Goal: Task Accomplishment & Management: Manage account settings

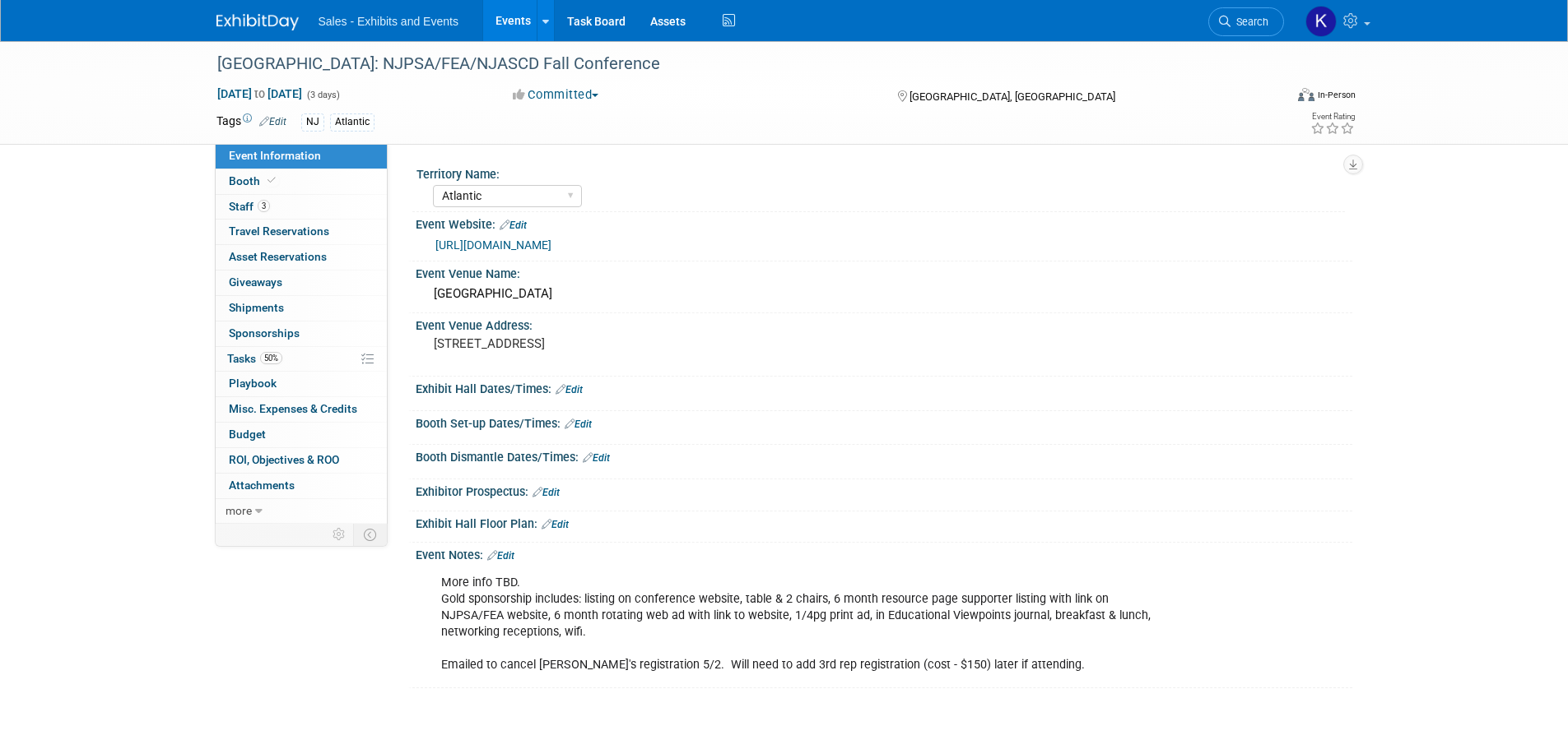
select select "Atlantic"
drag, startPoint x: 239, startPoint y: 14, endPoint x: 256, endPoint y: 16, distance: 17.1
click at [239, 14] on img at bounding box center [257, 22] width 83 height 16
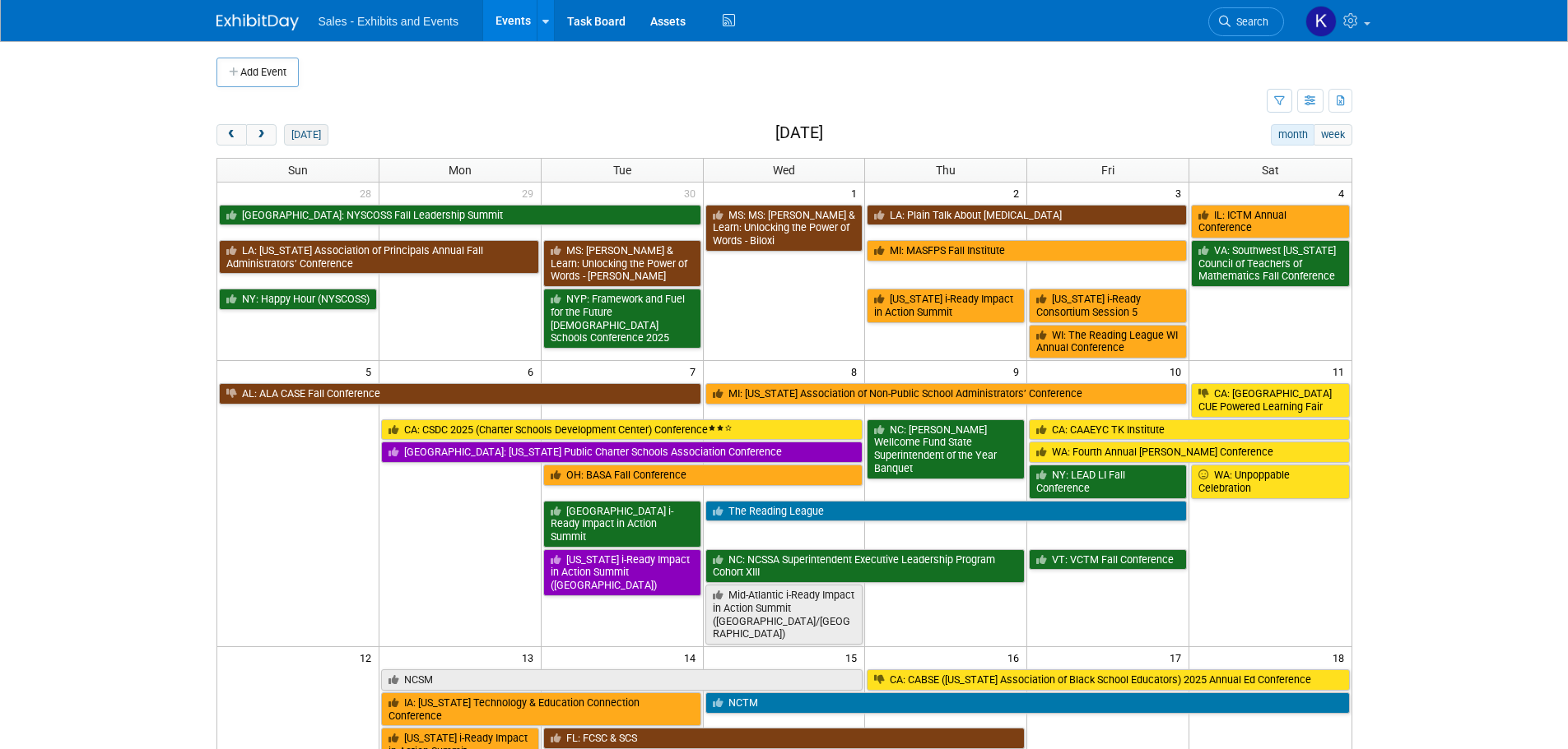
drag, startPoint x: 309, startPoint y: 133, endPoint x: 332, endPoint y: 147, distance: 26.9
click at [309, 132] on button "today" at bounding box center [305, 135] width 44 height 22
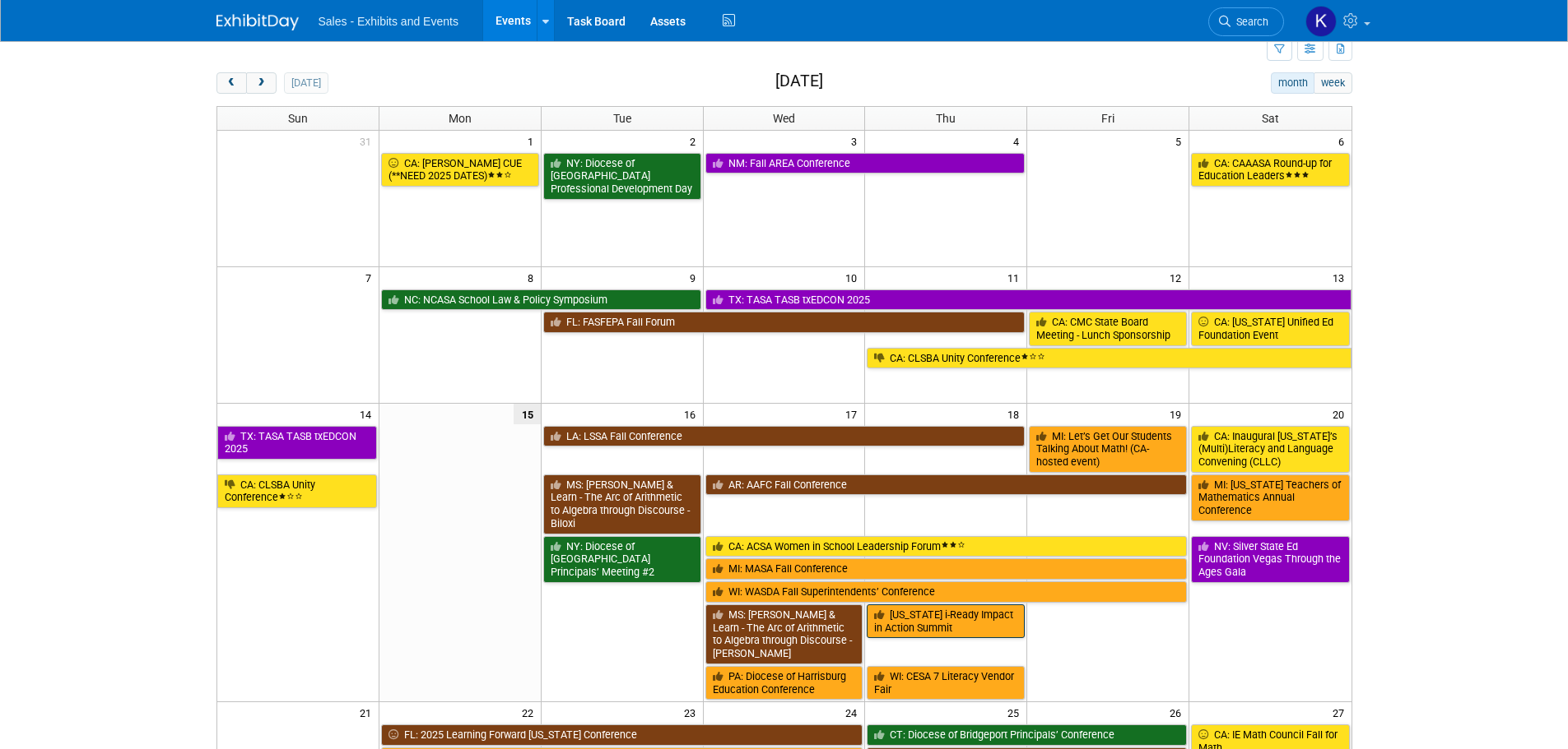
scroll to position [247, 0]
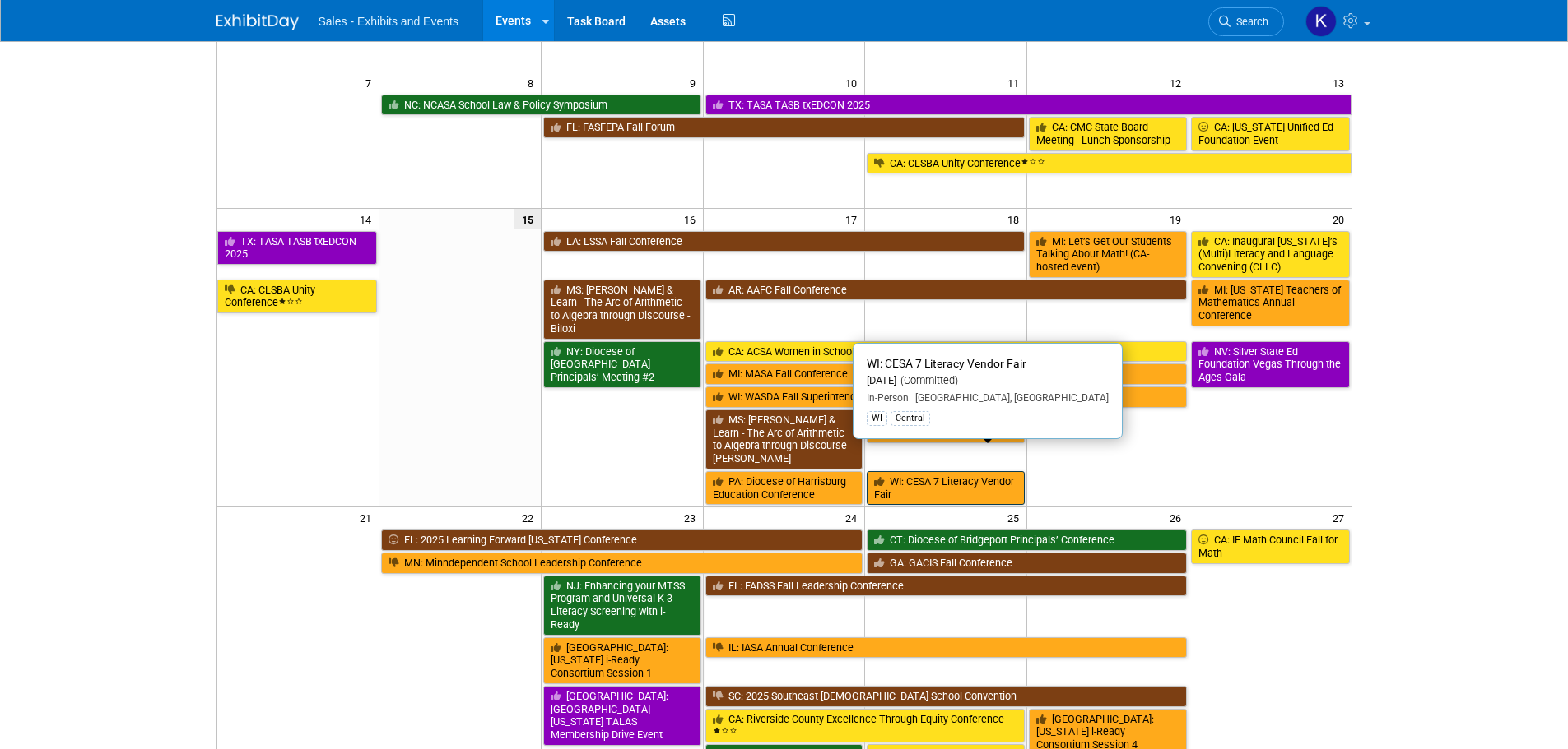
click at [940, 471] on link "WI: CESA 7 Literacy Vendor Fair" at bounding box center [945, 488] width 158 height 34
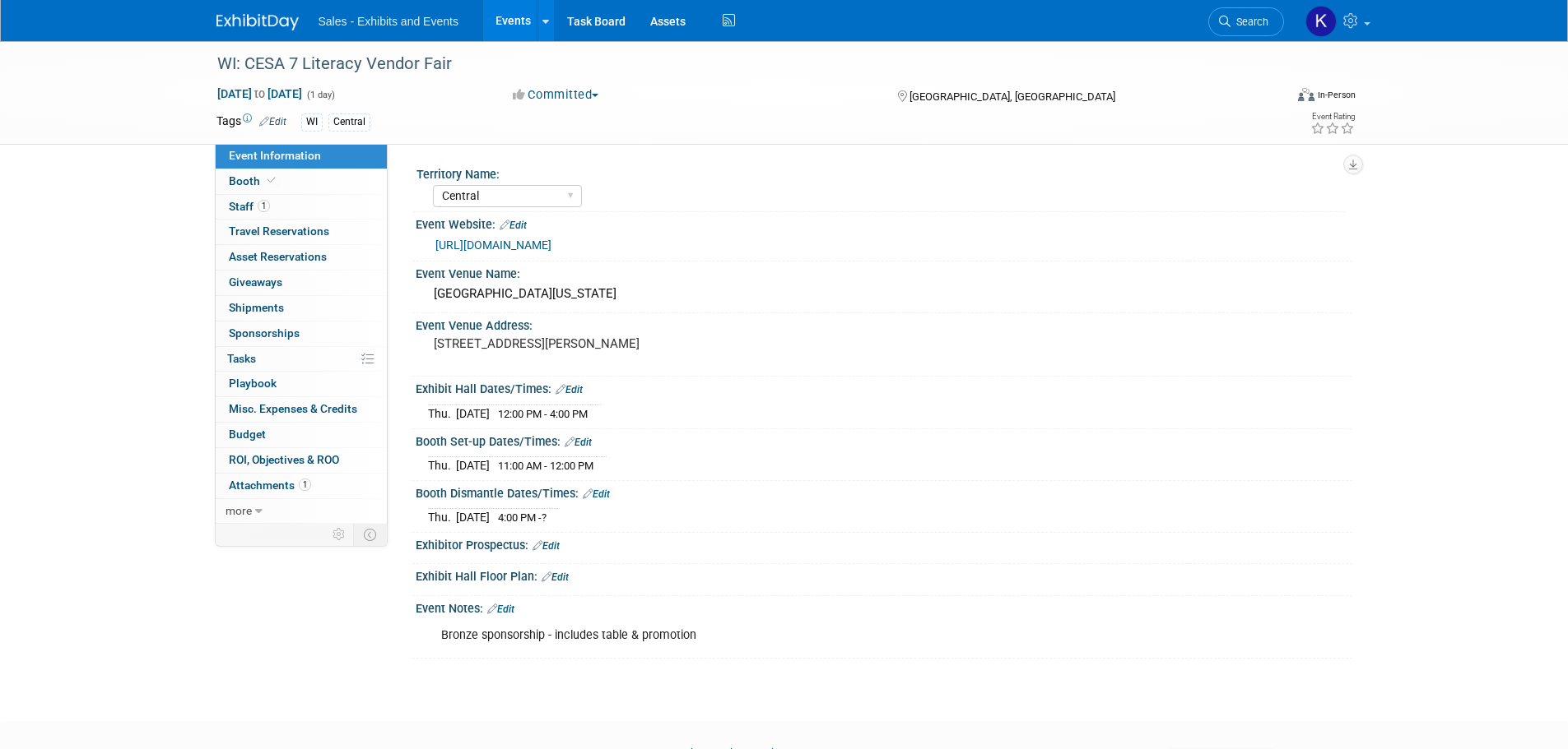
select select "Central"
click at [265, 20] on img at bounding box center [257, 22] width 83 height 16
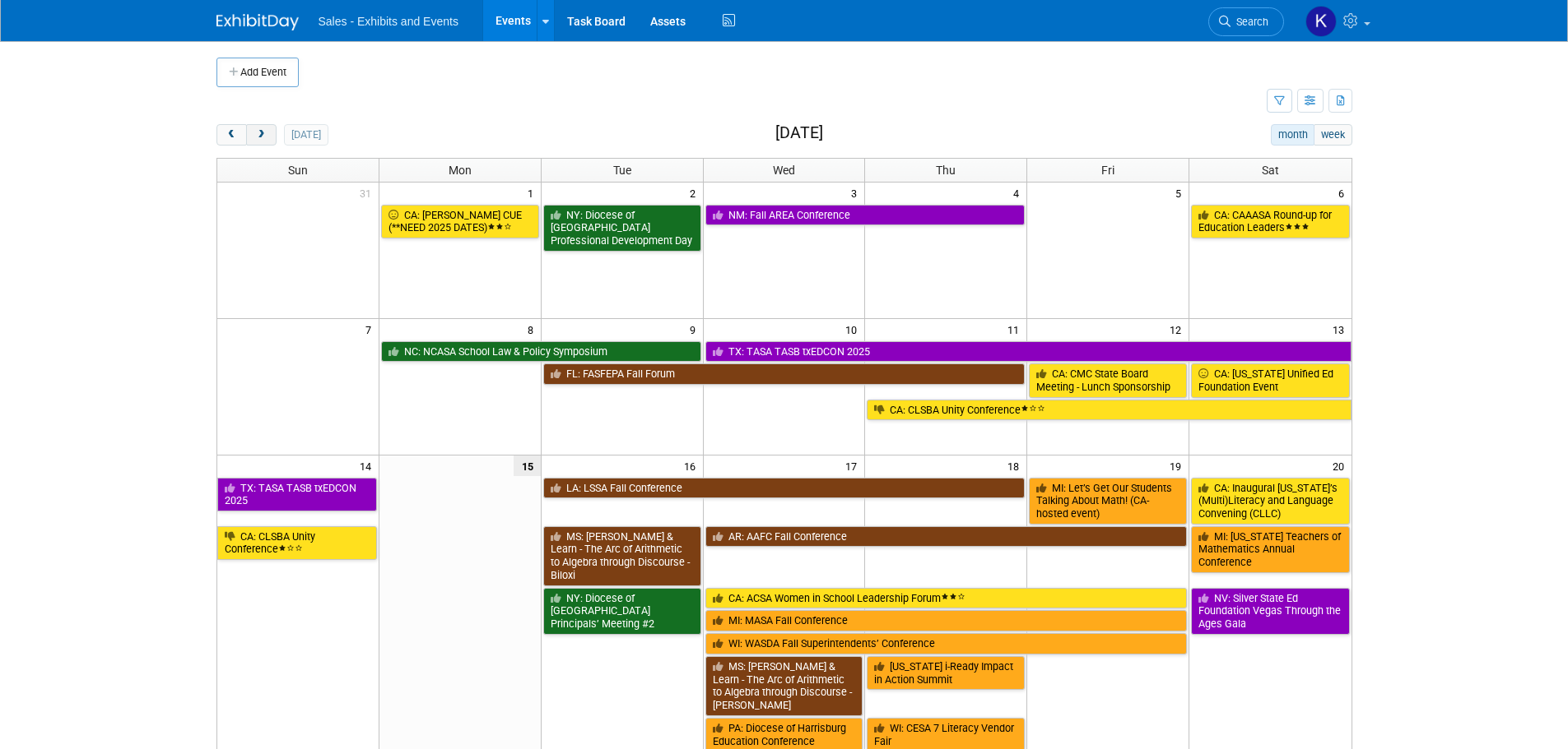
click at [262, 135] on span "next" at bounding box center [261, 135] width 12 height 10
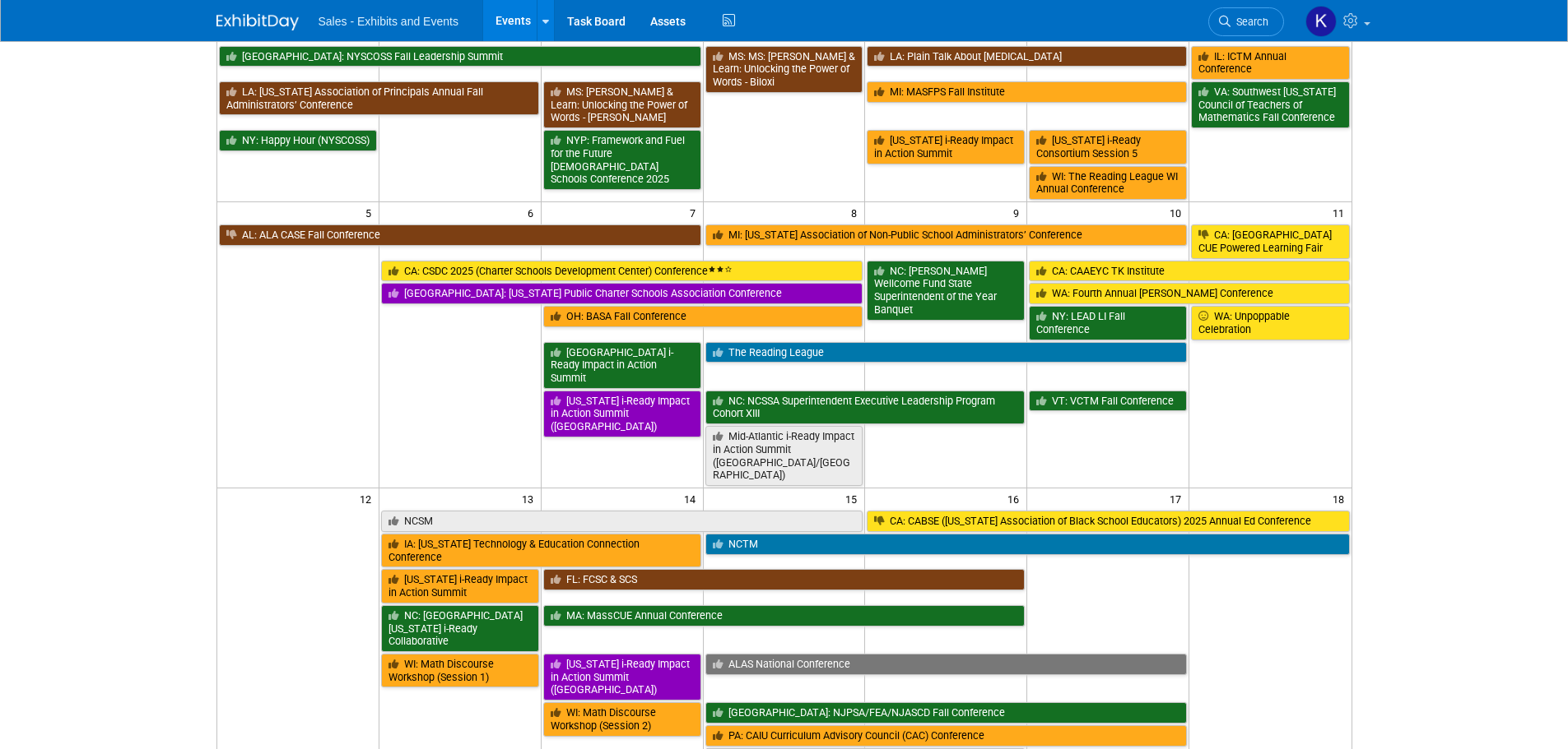
scroll to position [493, 0]
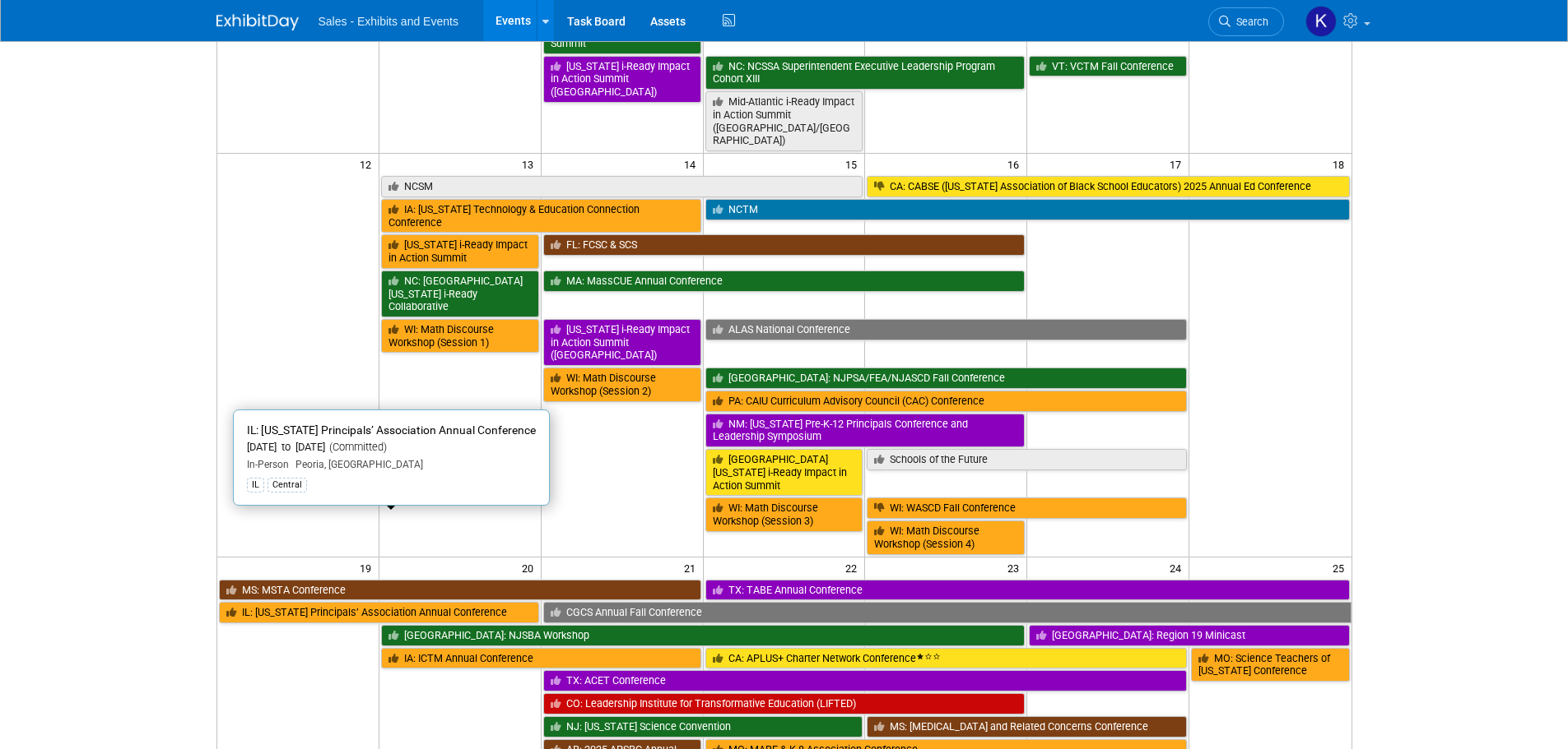
click at [293, 602] on link "IL: Illinois Principals’ Association Annual Conference" at bounding box center [378, 612] width 320 height 22
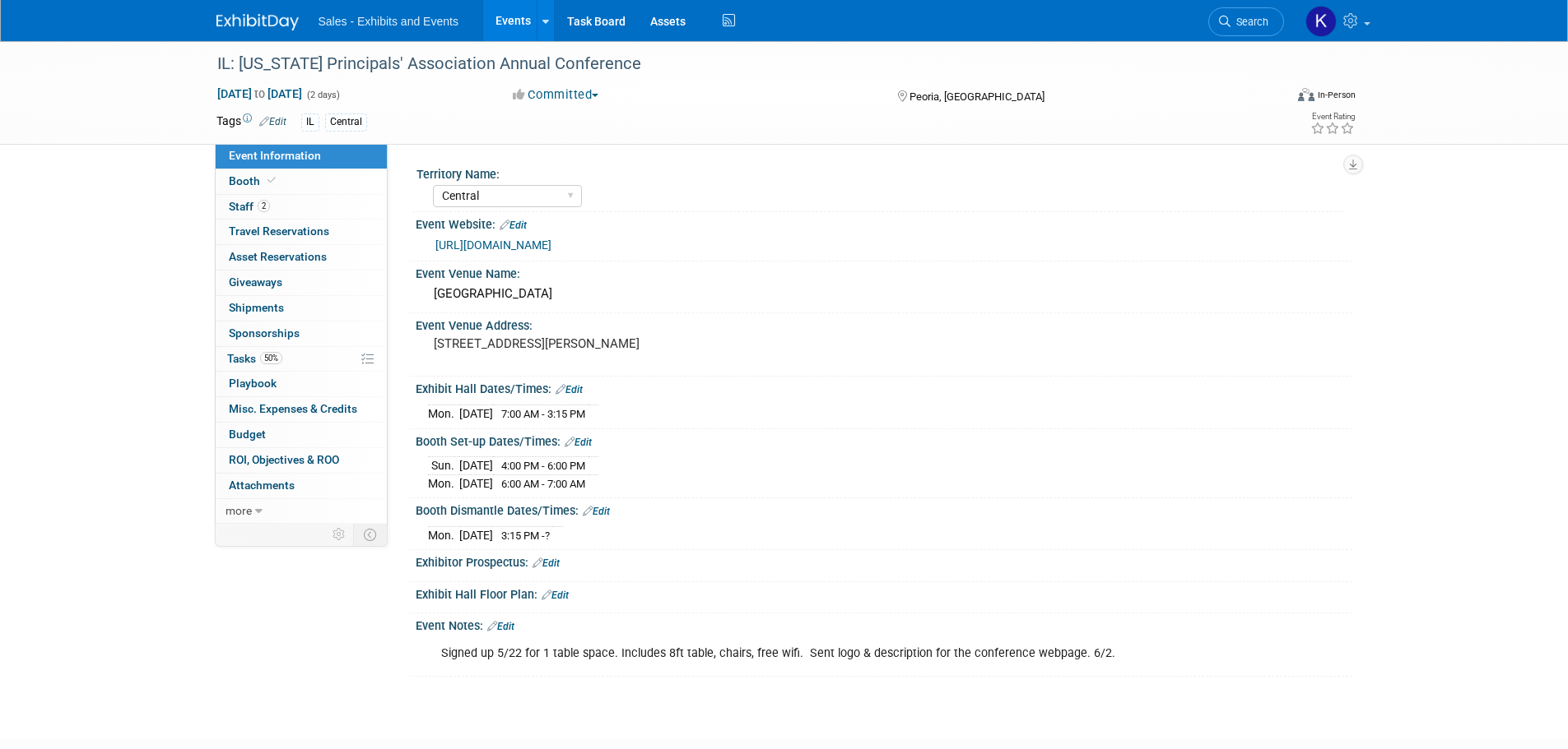
select select "Central"
click at [234, 356] on span "Tasks 50%" at bounding box center [254, 358] width 55 height 13
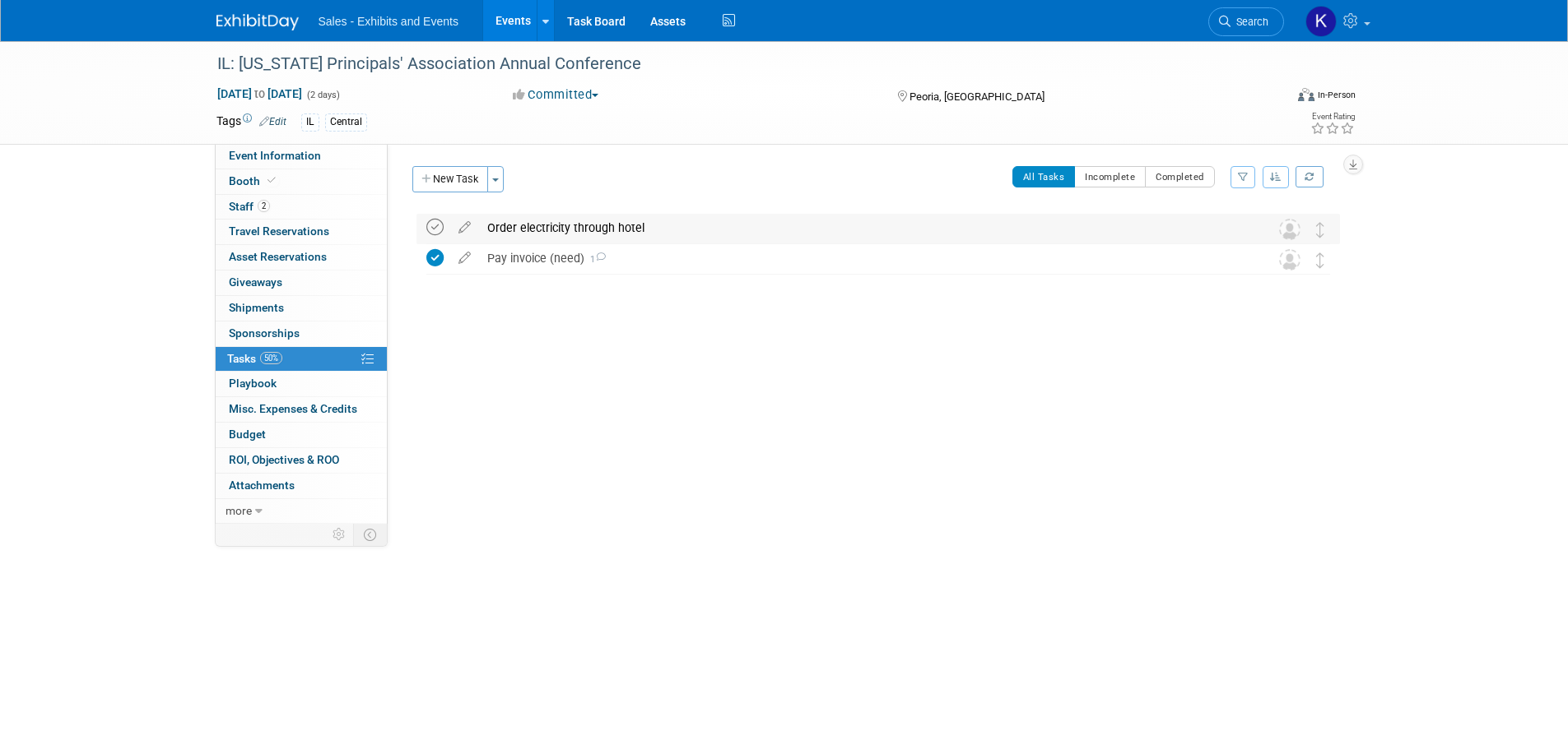
click at [437, 226] on icon at bounding box center [434, 228] width 17 height 17
click at [231, 183] on span "Booth" at bounding box center [253, 181] width 50 height 13
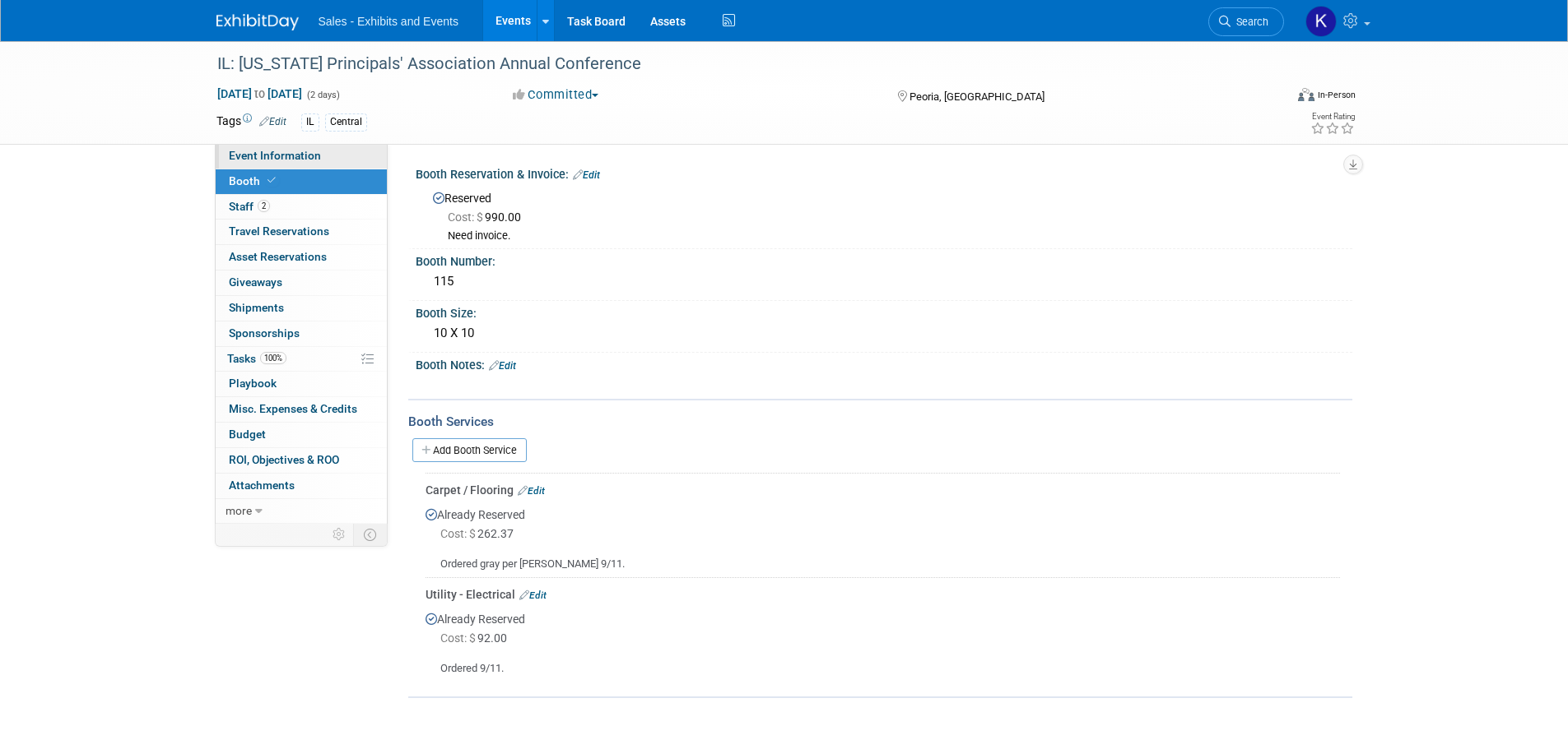
drag, startPoint x: 275, startPoint y: 158, endPoint x: 286, endPoint y: 162, distance: 11.7
click at [275, 158] on span "Event Information" at bounding box center [274, 155] width 92 height 13
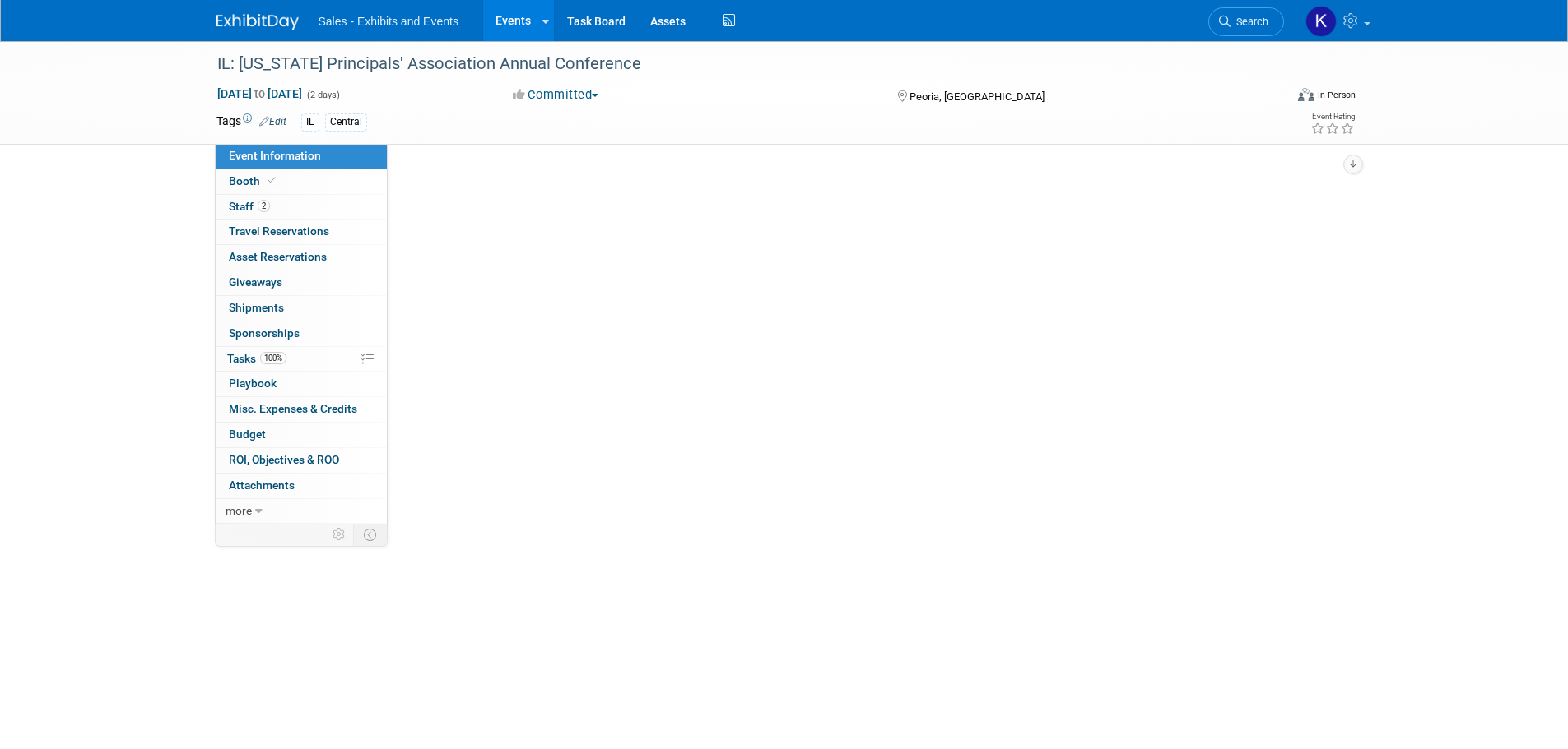
select select "Central"
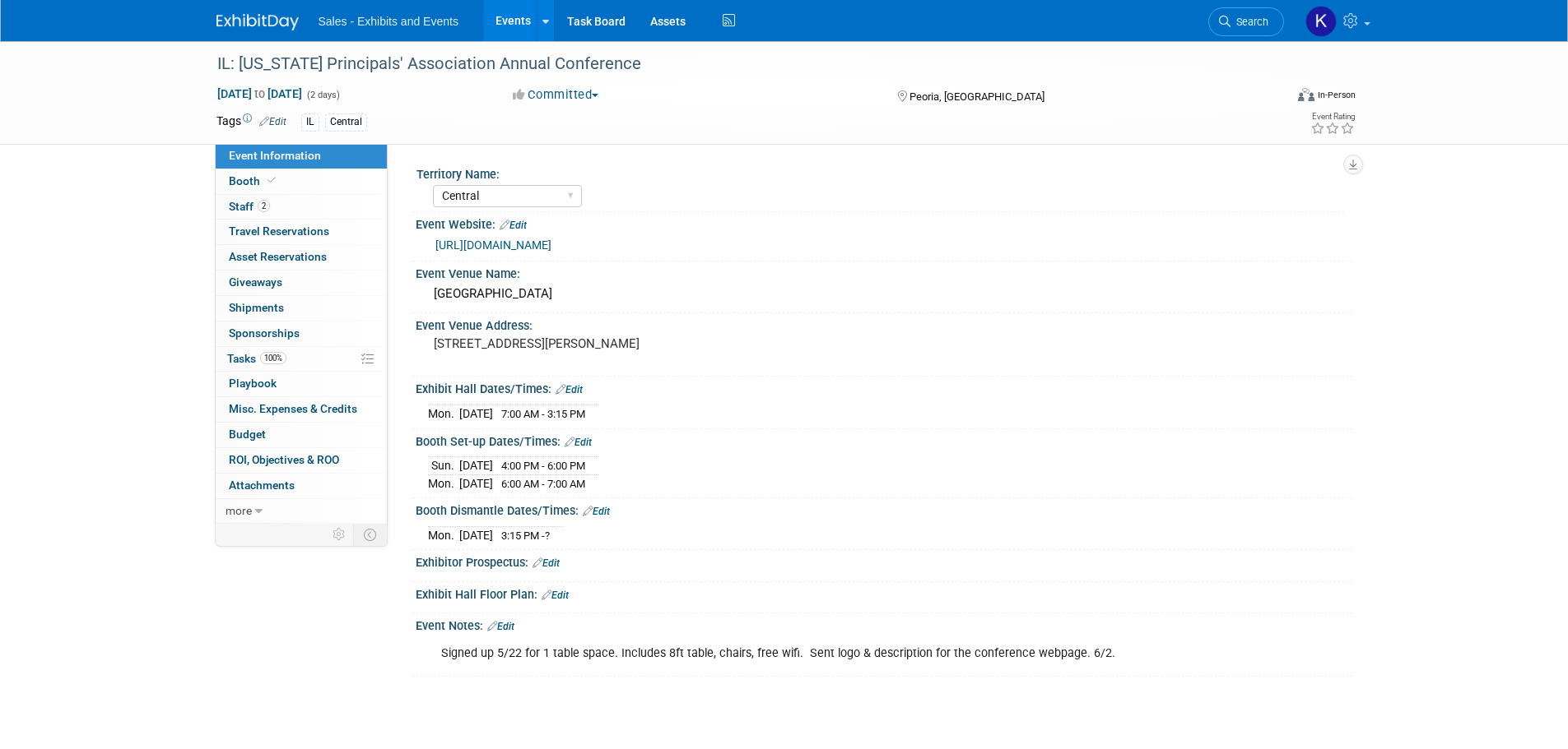
click at [512, 625] on link "Edit" at bounding box center [501, 627] width 28 height 11
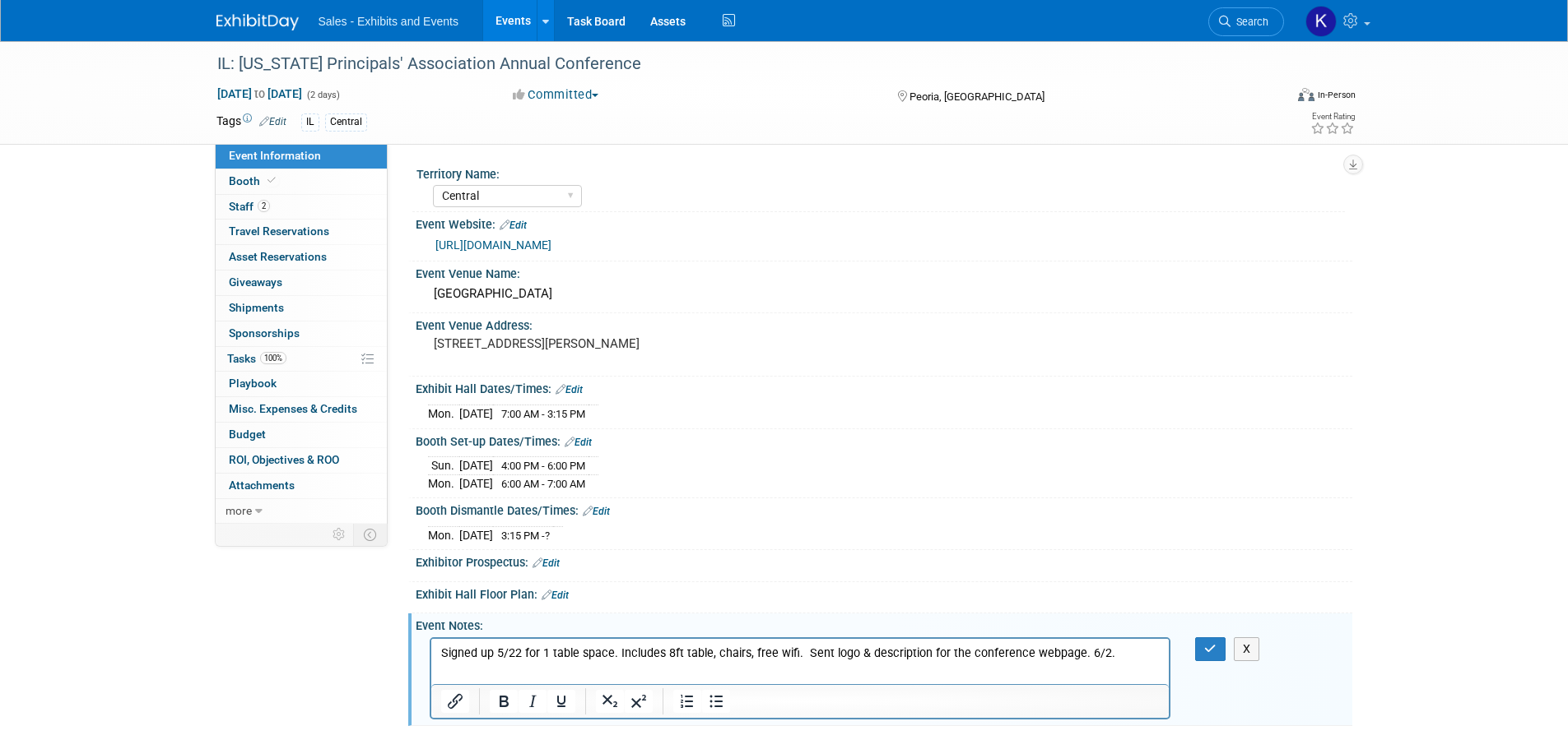
click at [1122, 654] on p "Signed up 5/22 for 1 table space. Includes 8ft table, chairs, free wifi. Sent l…" at bounding box center [800, 652] width 719 height 16
click at [1213, 649] on icon "button" at bounding box center [1209, 649] width 12 height 11
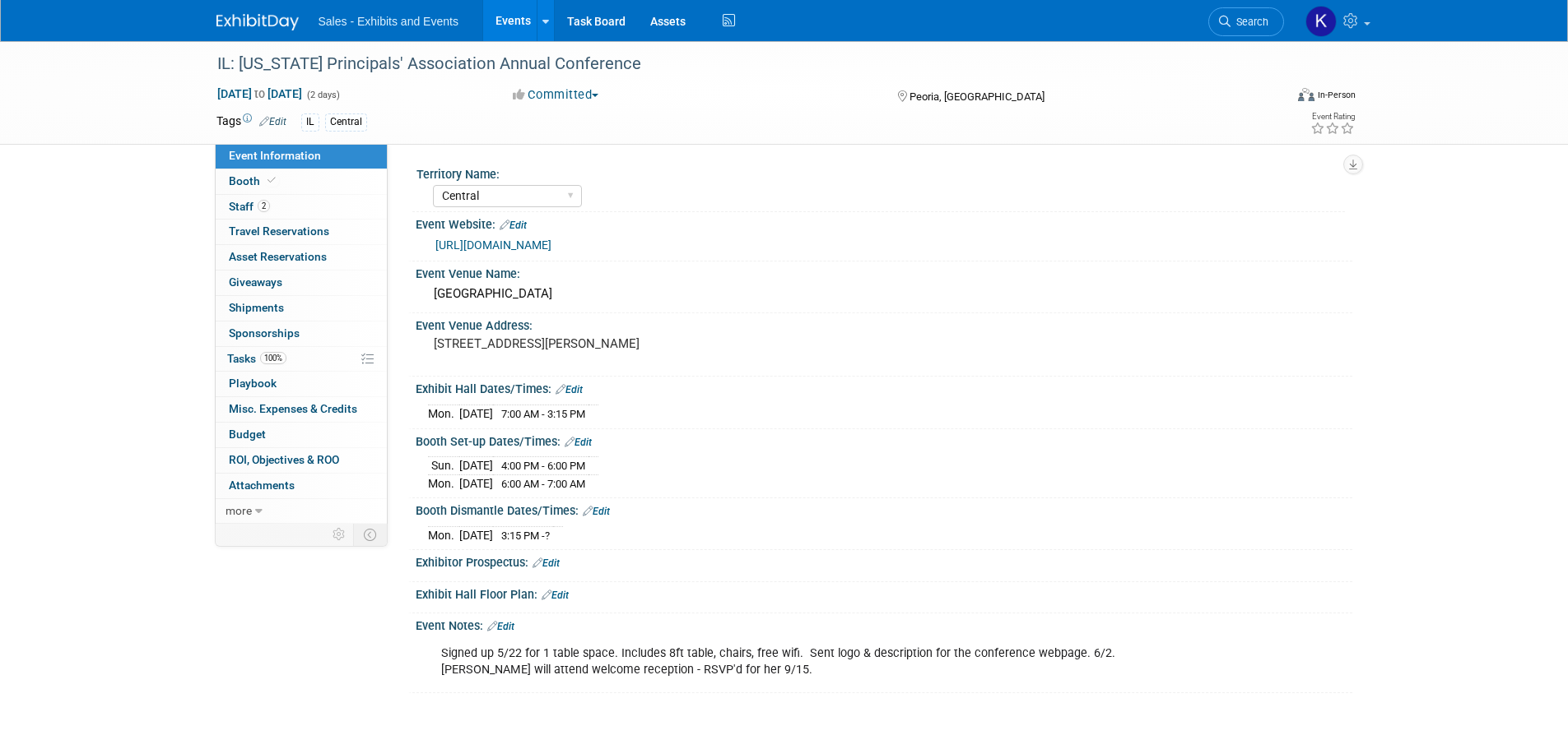
click at [270, 32] on div "Sales - Exhibits and Events Events Add Event Bulk Upload Events Shareable Event…" at bounding box center [784, 20] width 1135 height 41
click at [267, 15] on img at bounding box center [257, 22] width 83 height 16
